Goal: Find specific page/section: Find specific page/section

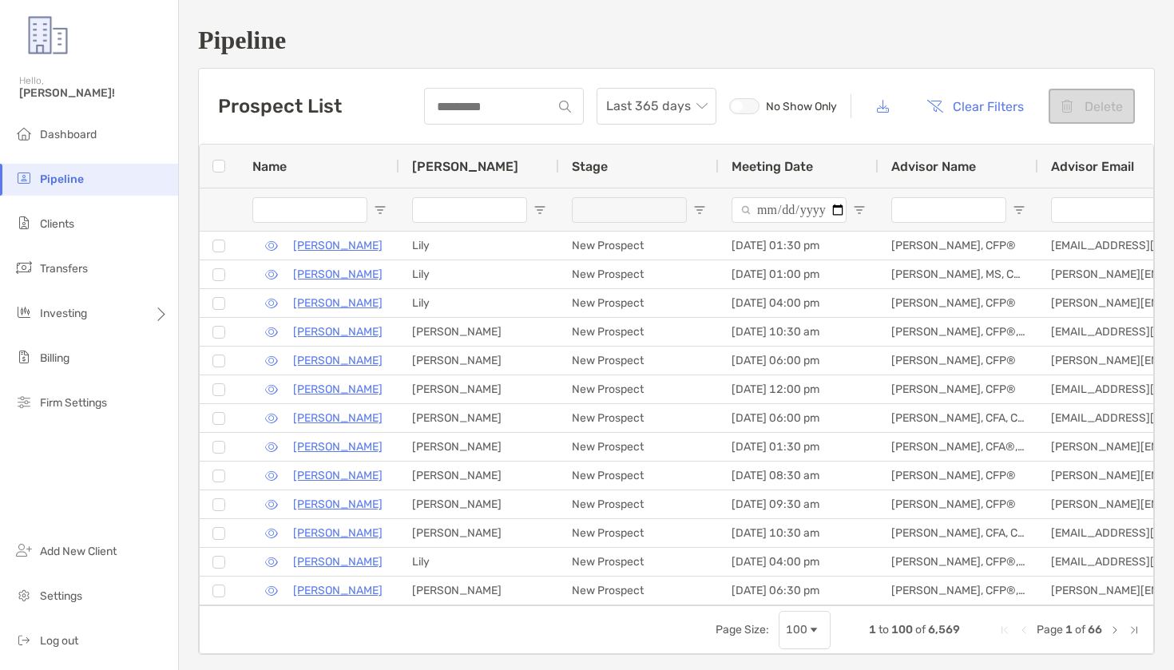
click at [26, 216] on img at bounding box center [23, 222] width 19 height 19
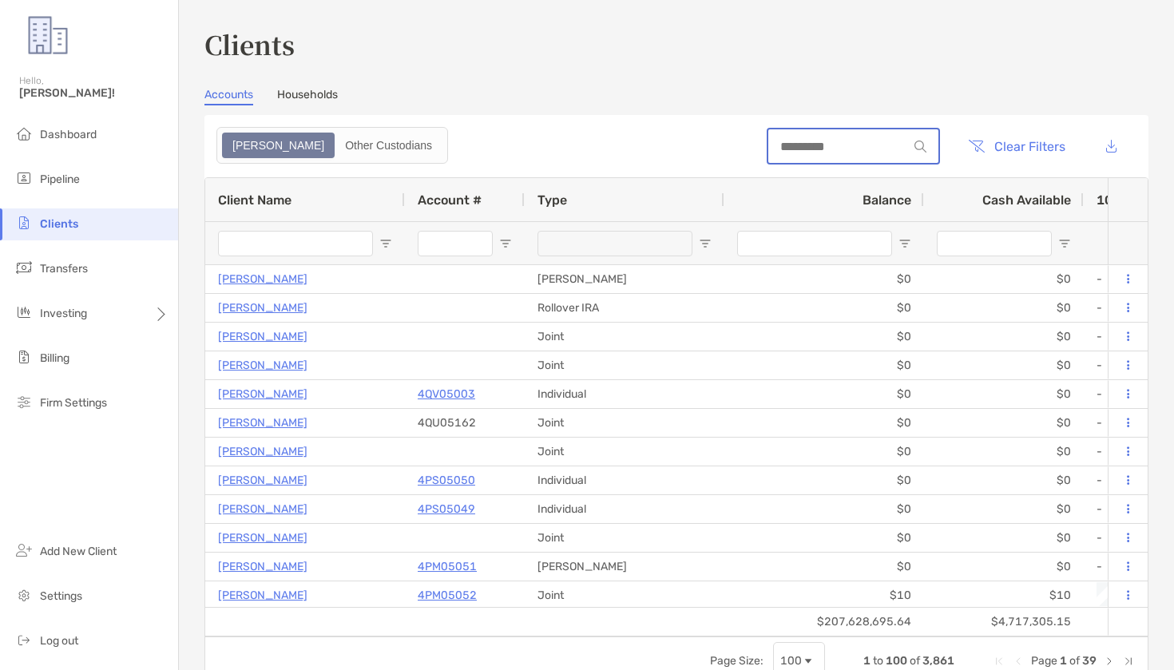
click at [868, 145] on input at bounding box center [838, 147] width 140 height 14
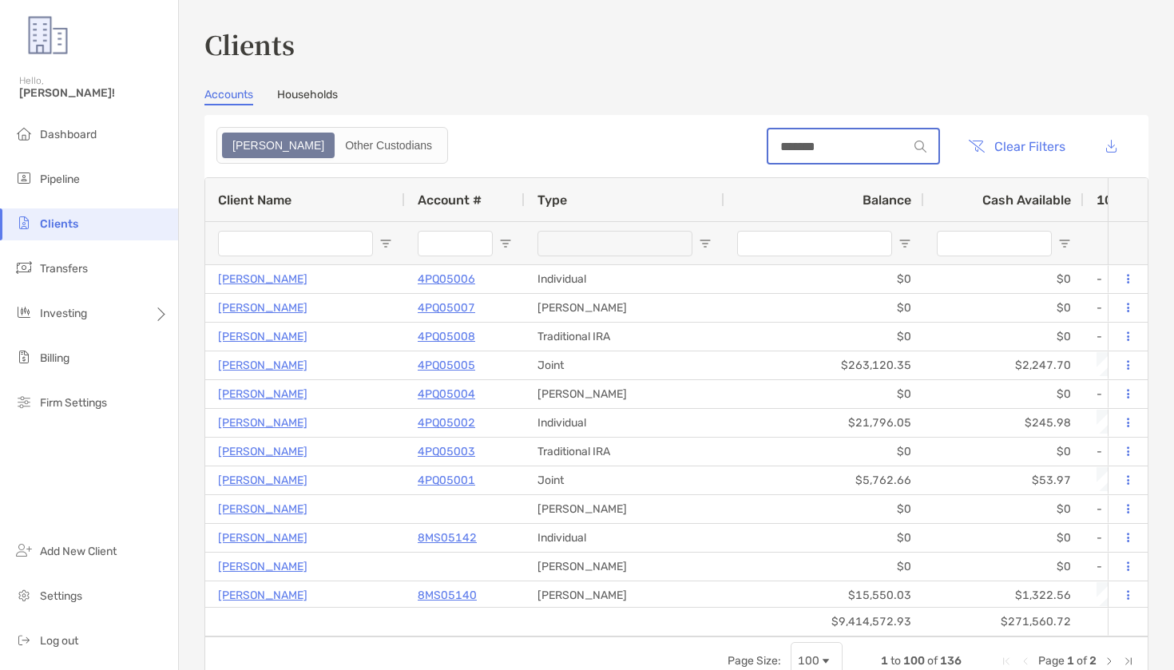
type input "*******"
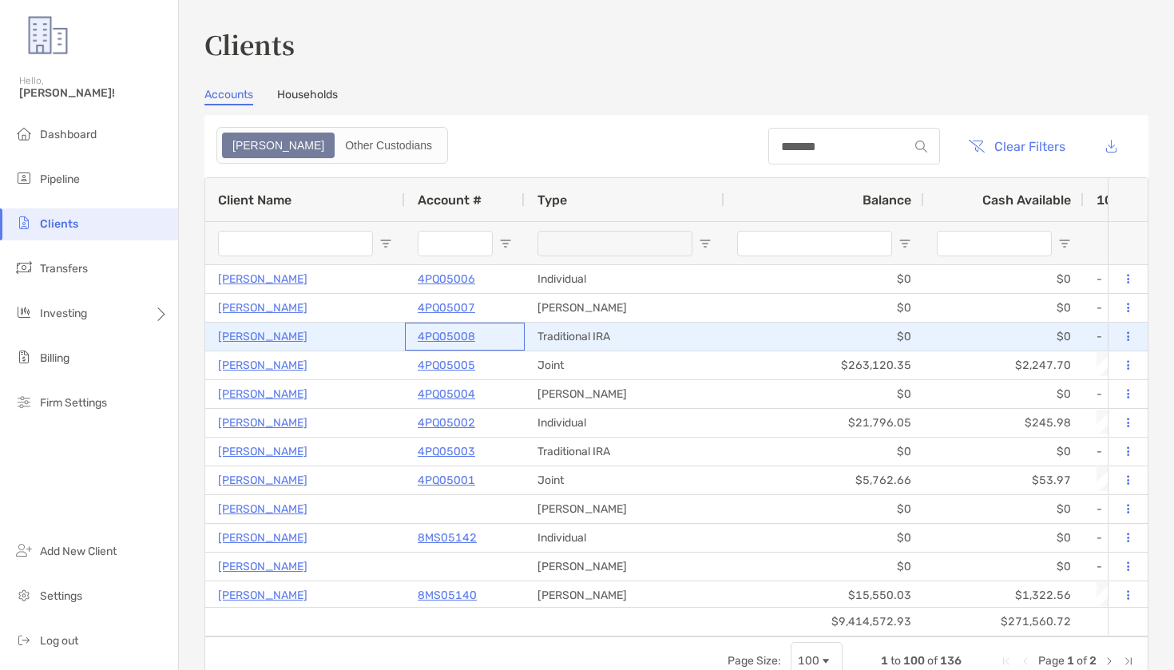
click at [448, 335] on p "4PQ05008" at bounding box center [447, 337] width 58 height 20
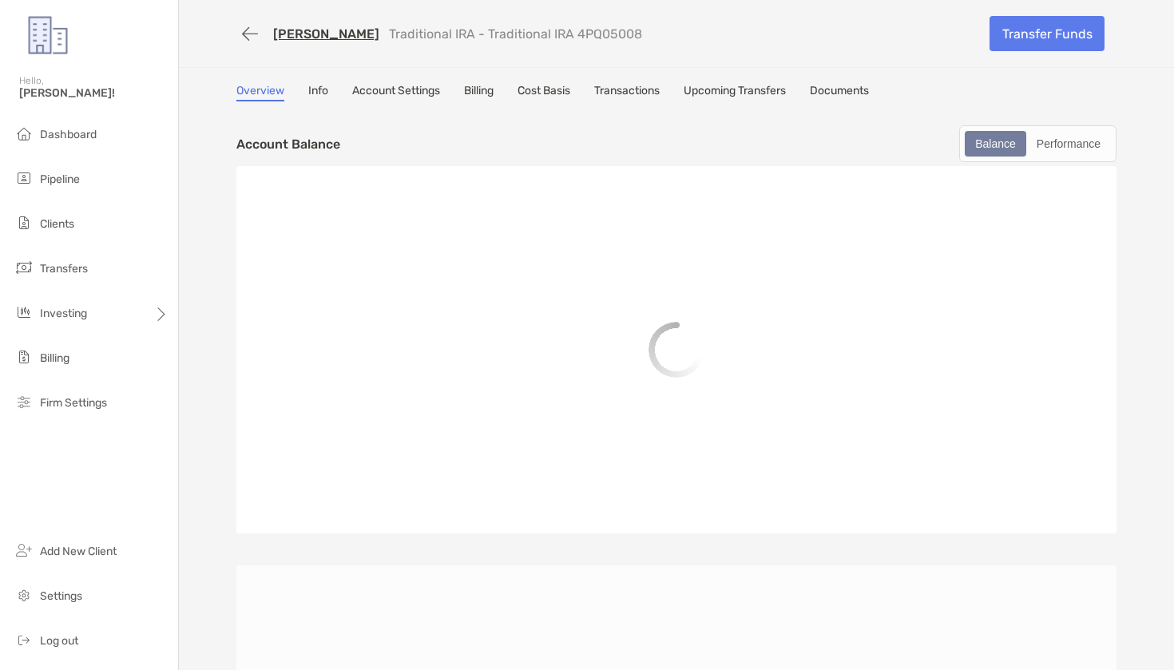
click at [237, 34] on button "button" at bounding box center [249, 34] width 27 height 30
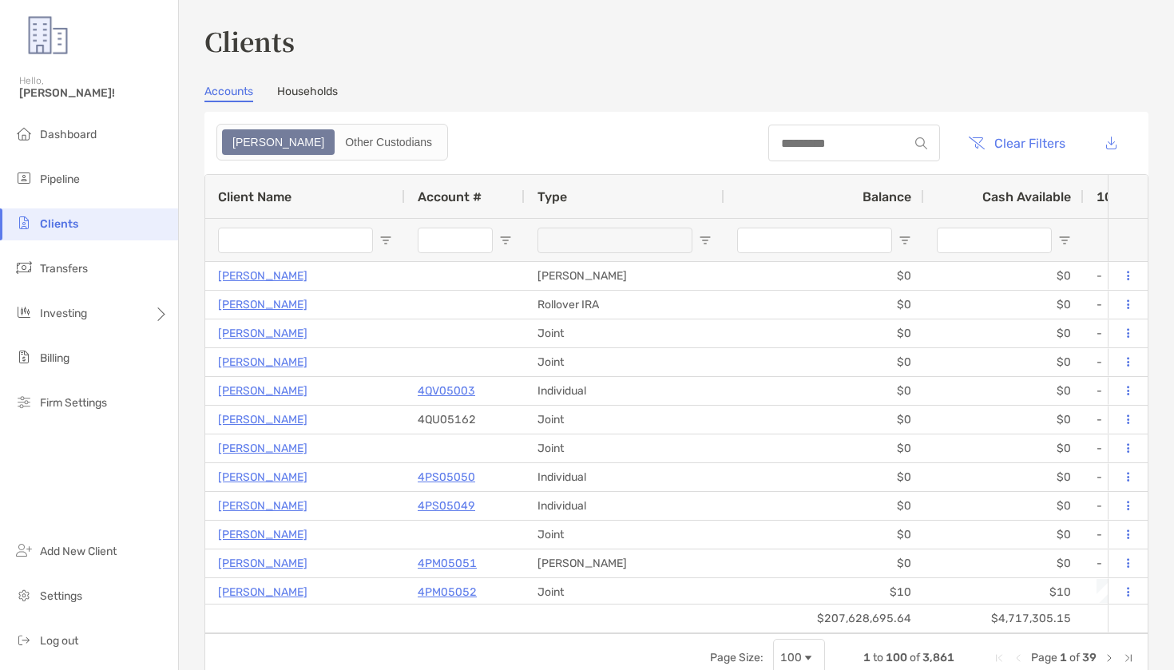
click at [790, 151] on div at bounding box center [854, 143] width 172 height 37
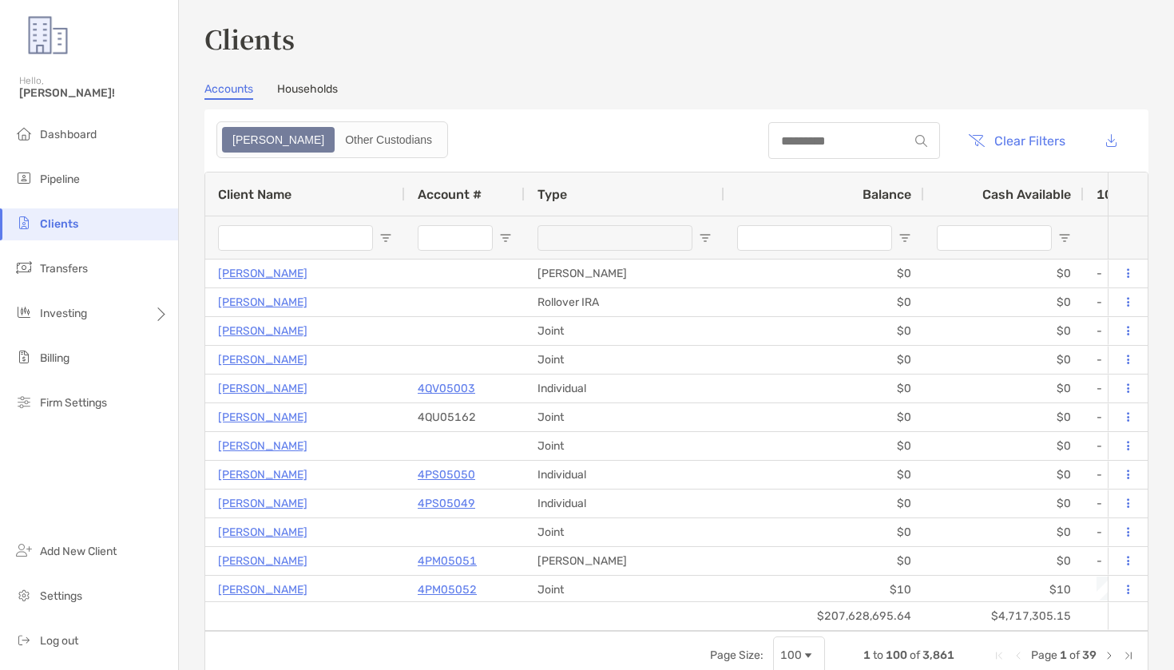
click at [790, 149] on div at bounding box center [854, 140] width 172 height 37
click at [792, 138] on input at bounding box center [838, 141] width 140 height 14
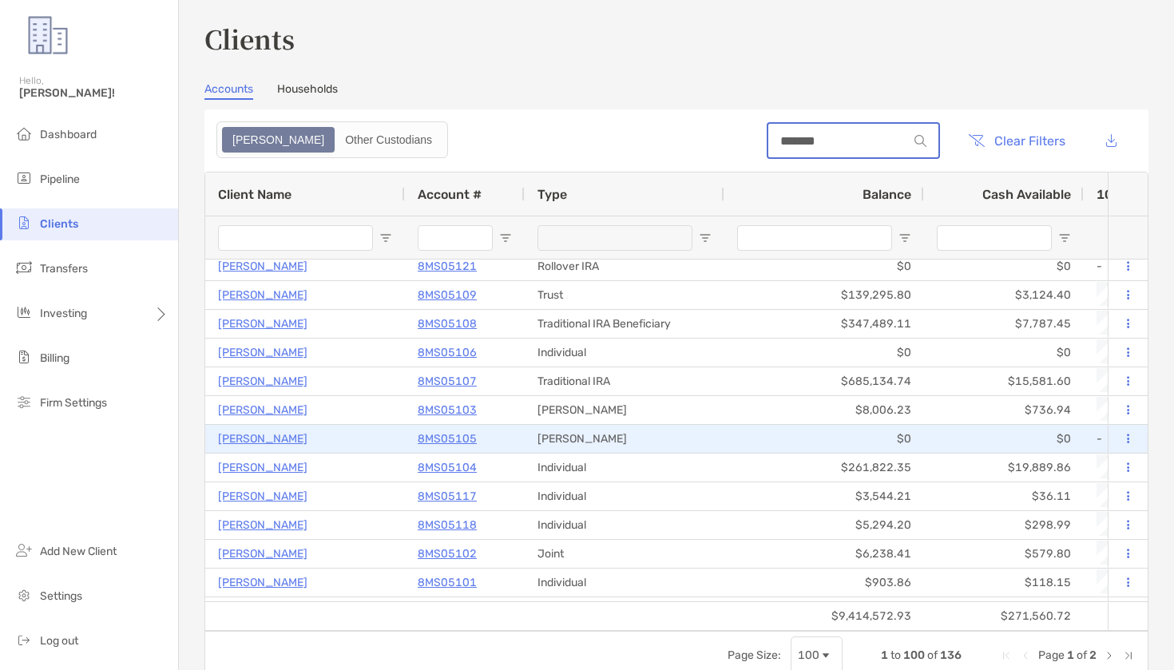
scroll to position [1103, 0]
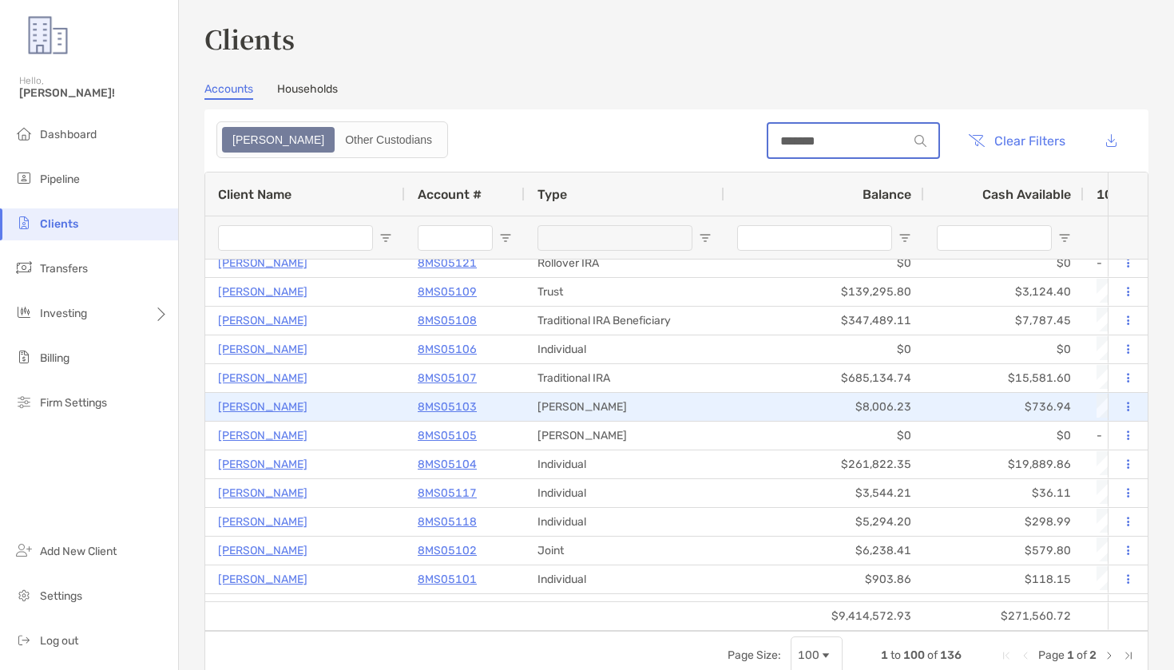
type input "*******"
click at [442, 410] on p "8MS05103" at bounding box center [447, 407] width 59 height 20
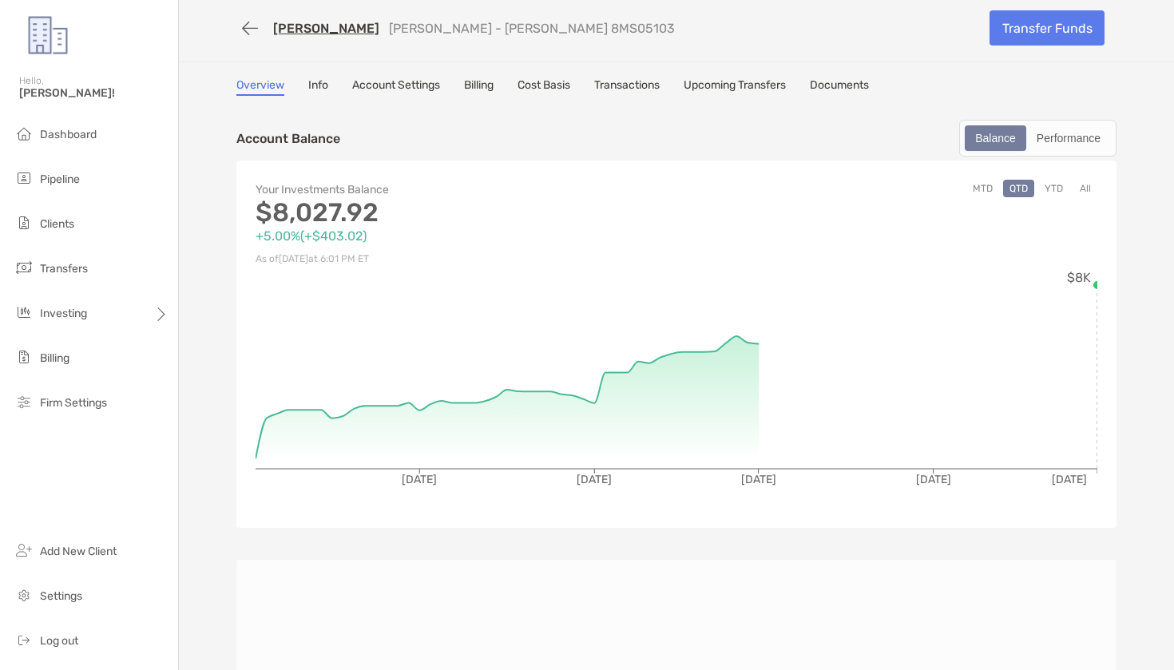
drag, startPoint x: 820, startPoint y: 76, endPoint x: 827, endPoint y: 80, distance: 8.2
click at [825, 80] on div "[PERSON_NAME] [PERSON_NAME] - [PERSON_NAME] 8MS05103 Transfer Funds Overview In…" at bounding box center [676, 601] width 995 height 1214
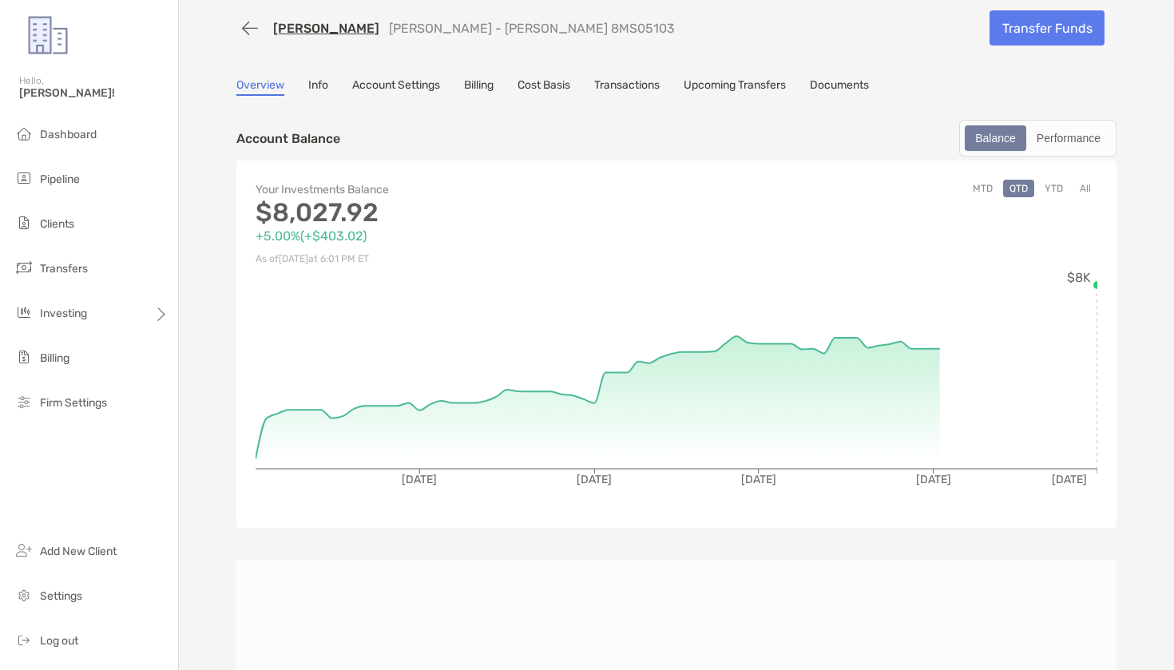
click at [827, 80] on link "Documents" at bounding box center [839, 87] width 59 height 18
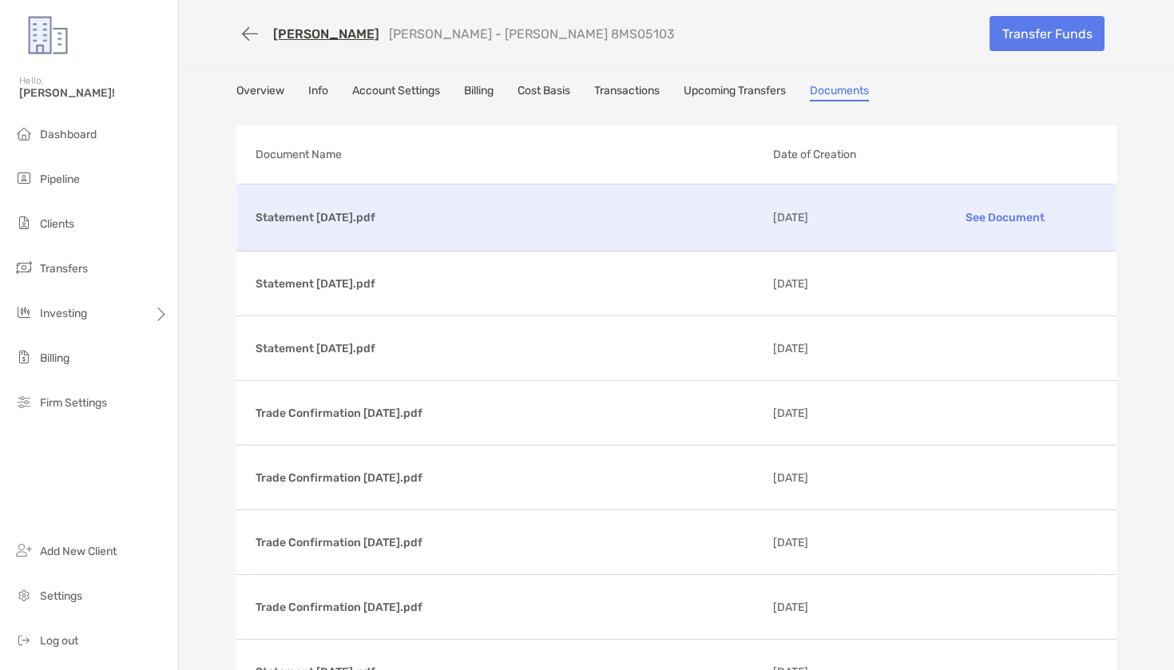
click at [1000, 219] on p "See Document" at bounding box center [1004, 218] width 185 height 28
